Goal: Task Accomplishment & Management: Use online tool/utility

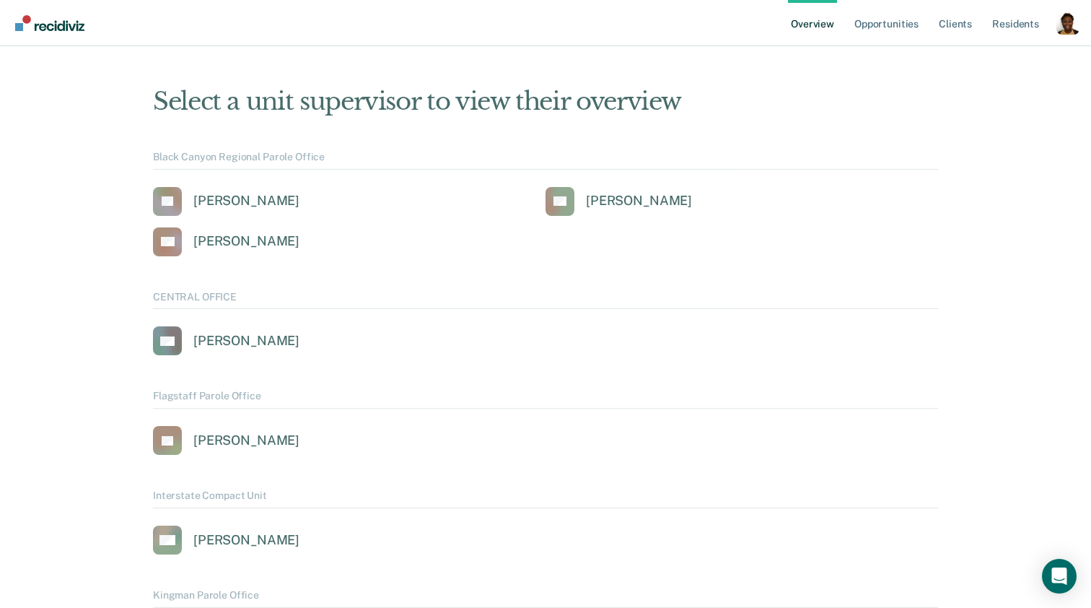
click at [1072, 32] on div "Profile dropdown button" at bounding box center [1068, 23] width 23 height 23
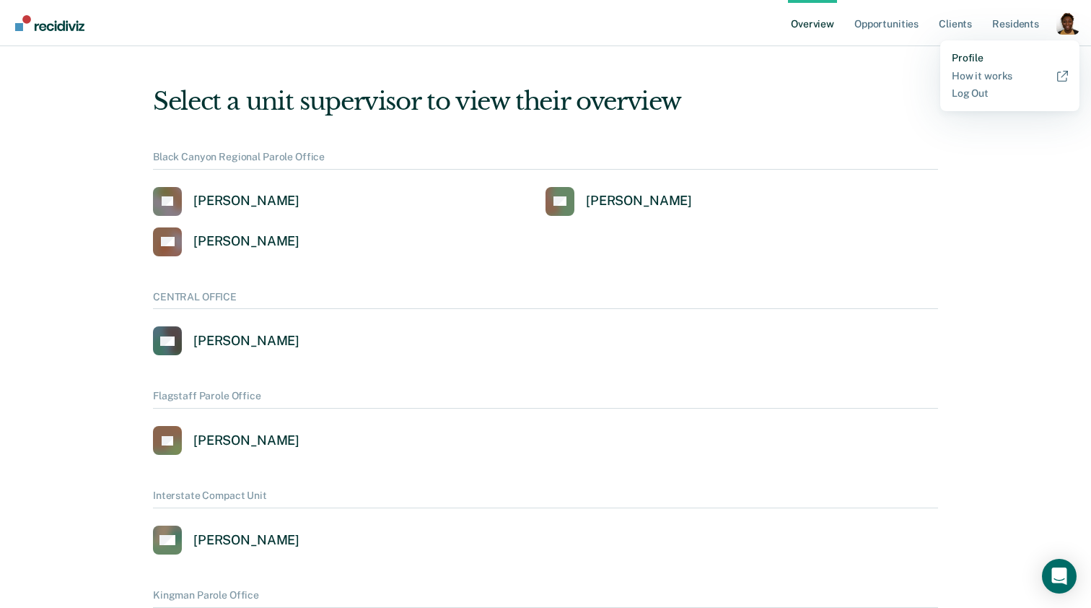
click at [964, 60] on link "Profile" at bounding box center [1010, 58] width 116 height 12
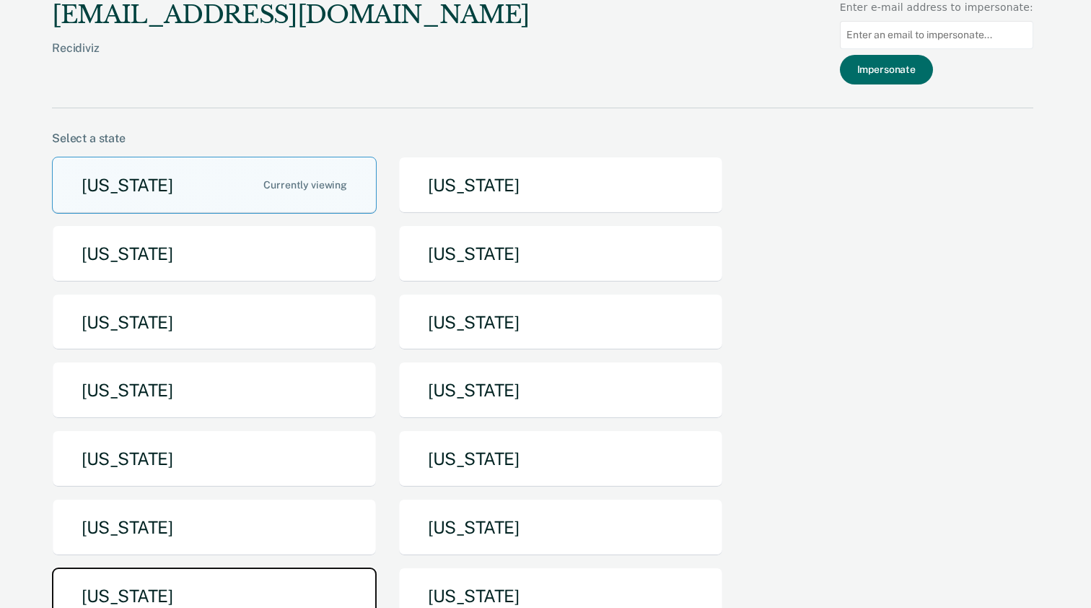
click at [106, 572] on button "[US_STATE]" at bounding box center [214, 595] width 325 height 57
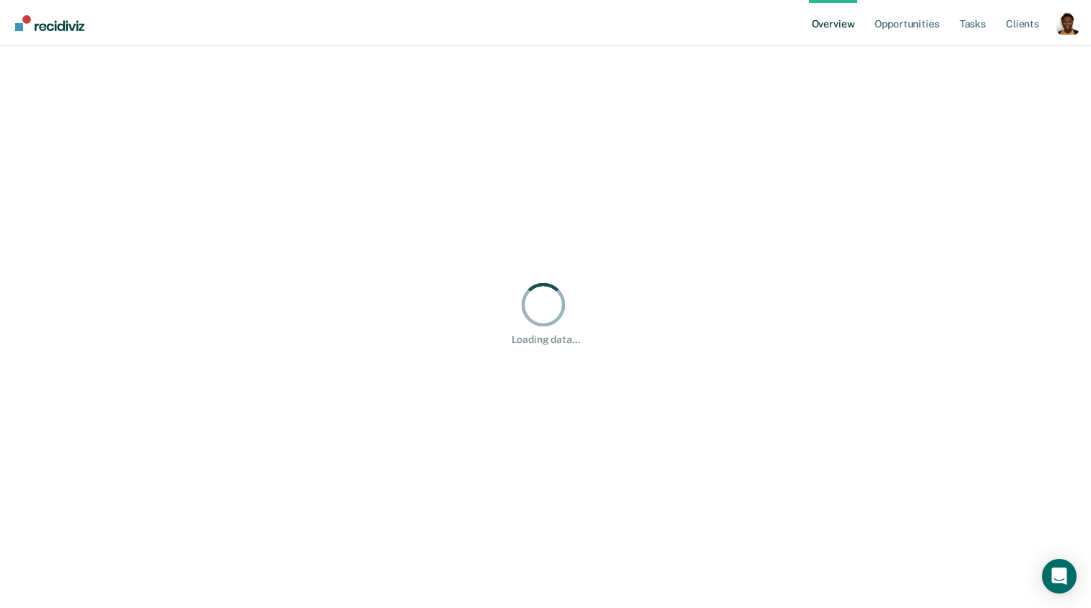
click at [1067, 19] on div "Profile dropdown button" at bounding box center [1068, 23] width 23 height 23
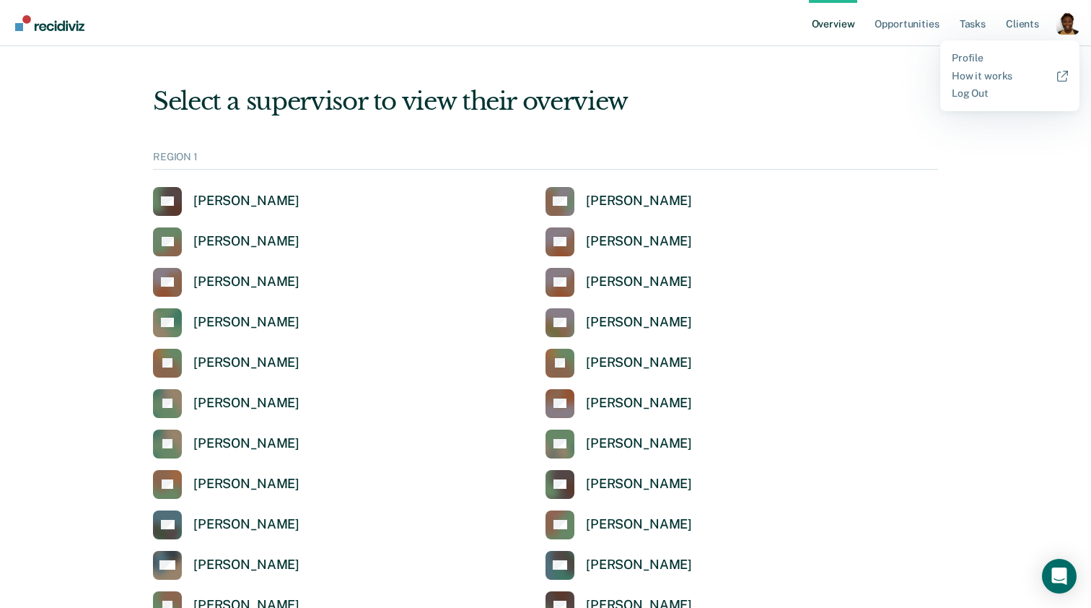
click at [1071, 19] on div "Profile dropdown button" at bounding box center [1068, 23] width 23 height 23
click at [975, 53] on link "Profile" at bounding box center [1010, 58] width 116 height 12
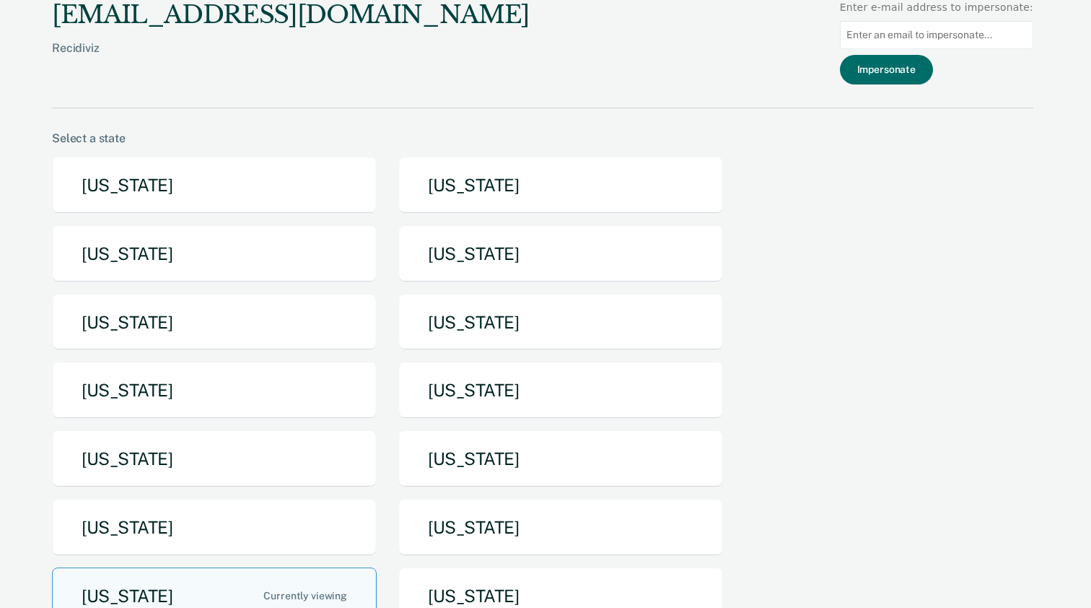
click at [904, 38] on input at bounding box center [936, 35] width 193 height 28
paste input "[PERSON_NAME][EMAIL_ADDRESS][DOMAIN_NAME][US_STATE]"
type input "[PERSON_NAME][EMAIL_ADDRESS][DOMAIN_NAME][US_STATE]"
click at [900, 74] on button "Impersonate" at bounding box center [886, 70] width 93 height 30
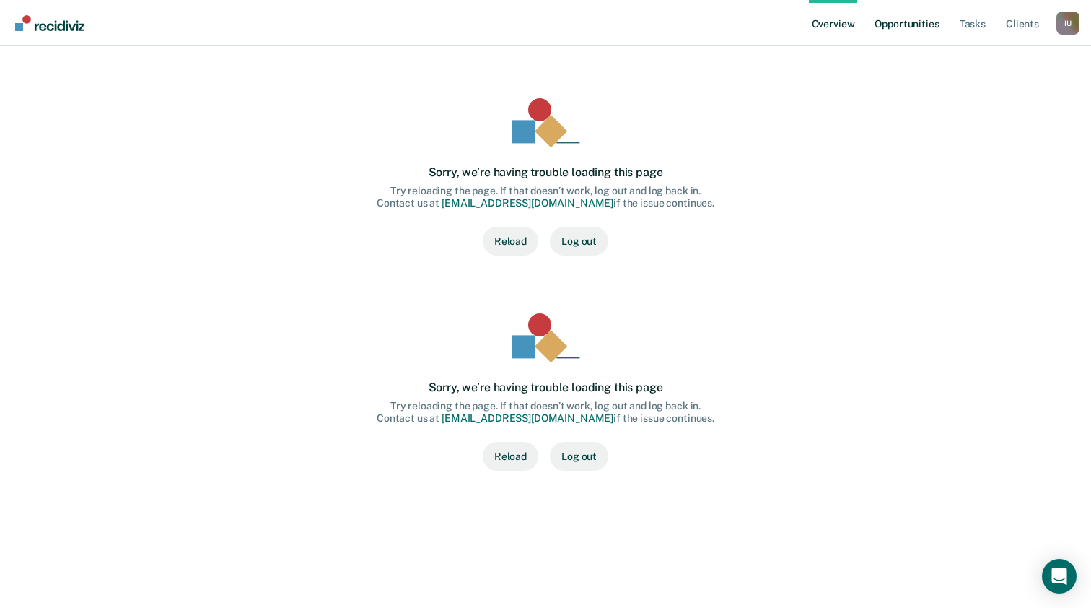
click at [888, 30] on link "Opportunities" at bounding box center [907, 23] width 70 height 46
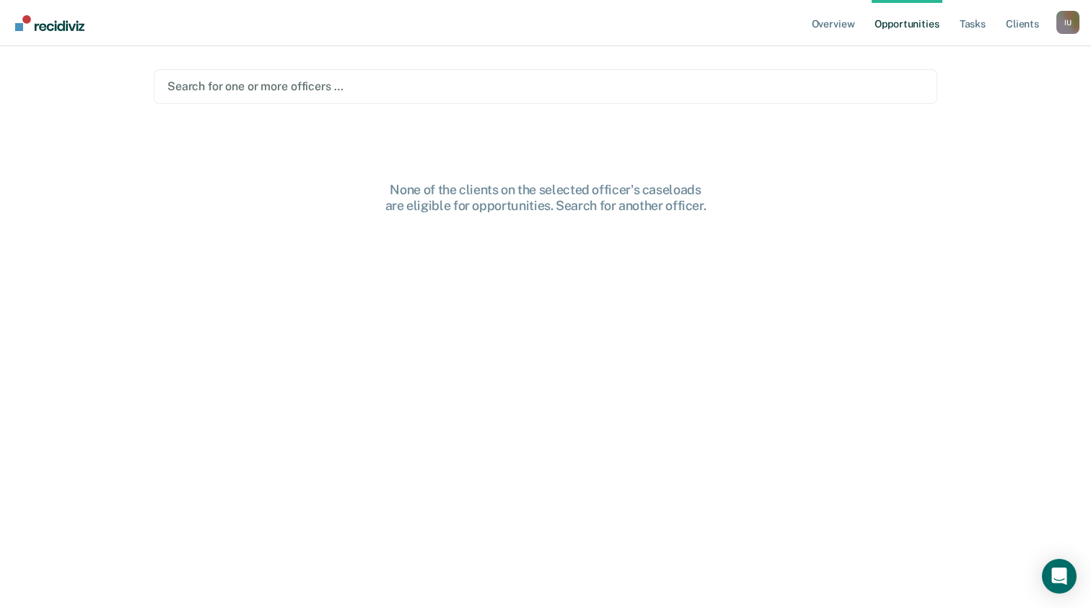
click at [852, 27] on link "Overview" at bounding box center [833, 23] width 49 height 46
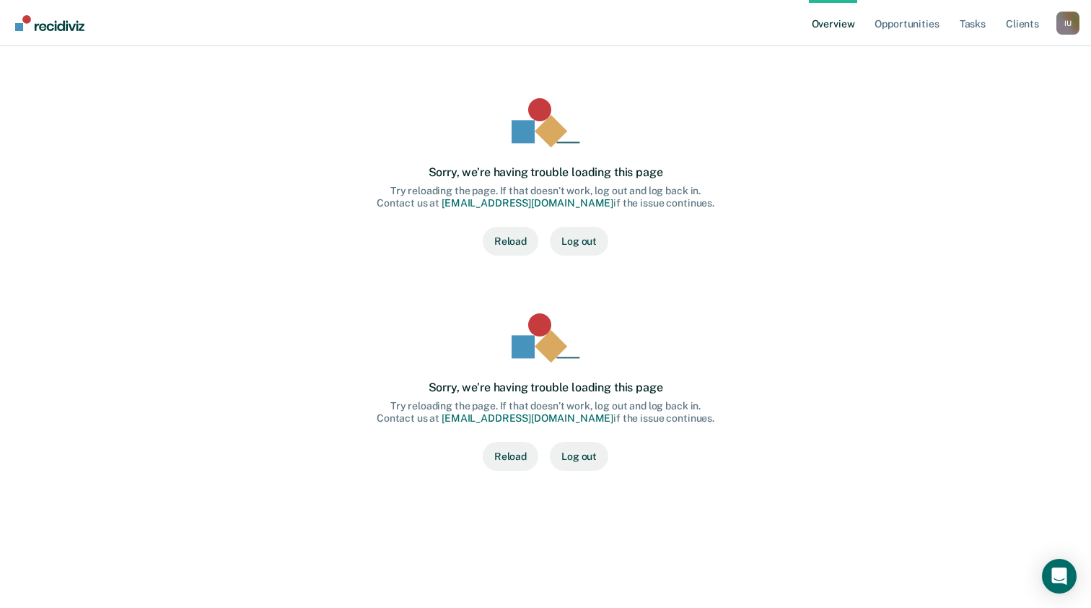
click at [1068, 18] on div "I U" at bounding box center [1068, 23] width 23 height 23
click at [986, 58] on link "Profile" at bounding box center [1010, 58] width 116 height 12
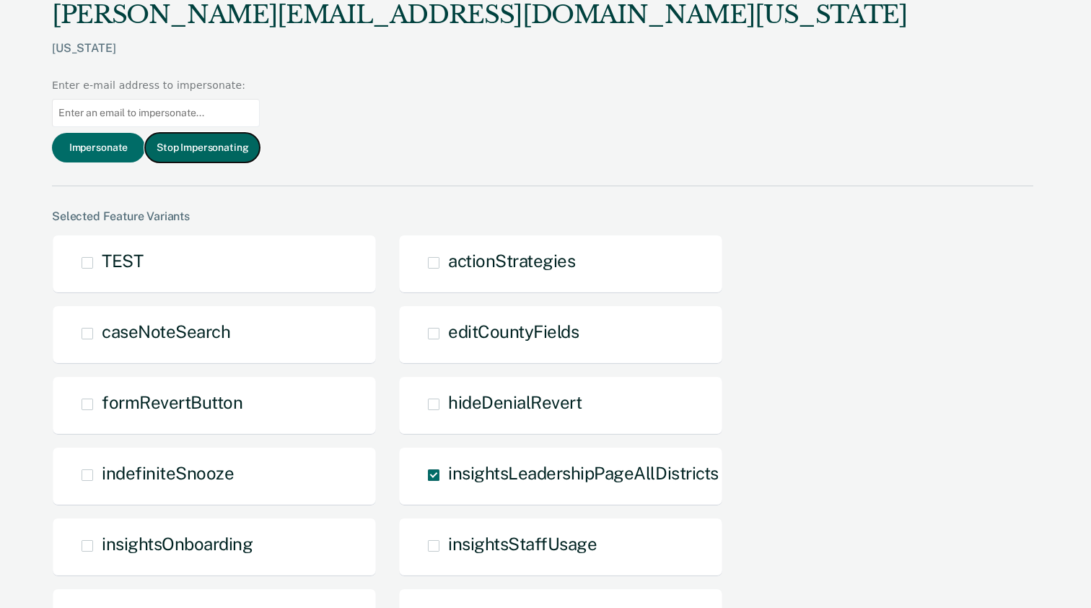
click at [260, 133] on button "Stop Impersonating" at bounding box center [202, 148] width 115 height 30
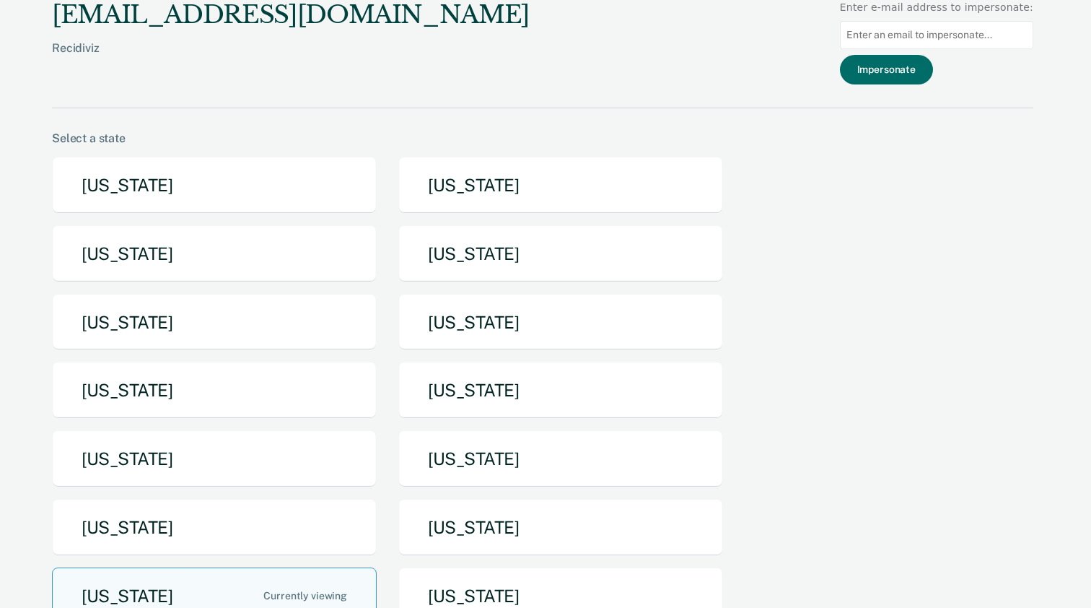
click at [916, 33] on input at bounding box center [936, 35] width 193 height 28
paste input "[PERSON_NAME][EMAIL_ADDRESS][DOMAIN_NAME][US_STATE]"
type input "[PERSON_NAME][EMAIL_ADDRESS][DOMAIN_NAME][US_STATE]"
click at [900, 71] on button "Impersonate" at bounding box center [886, 70] width 93 height 30
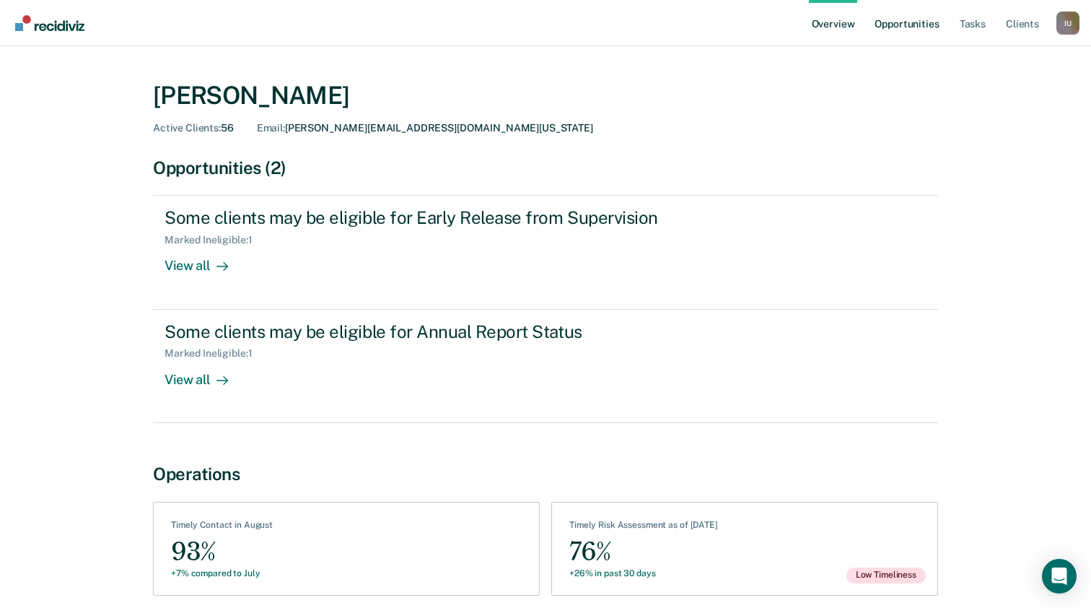
click at [892, 25] on link "Opportunities" at bounding box center [907, 23] width 70 height 46
